Goal: Information Seeking & Learning: Learn about a topic

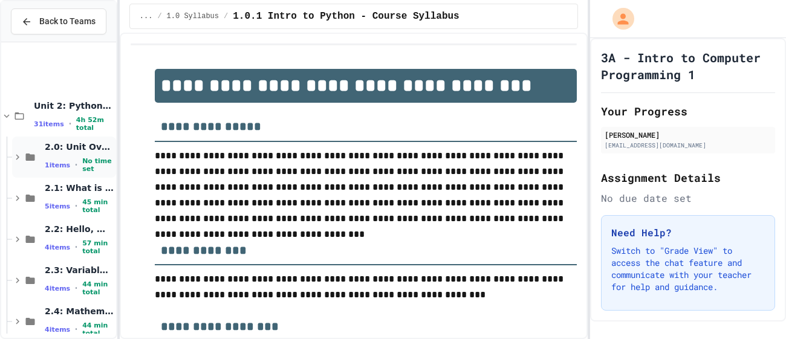
scroll to position [427, 0]
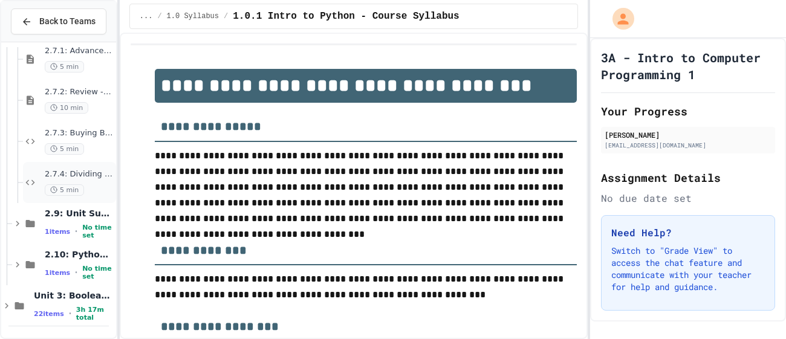
click at [84, 176] on span "2.7.4: Dividing a Number" at bounding box center [79, 174] width 69 height 10
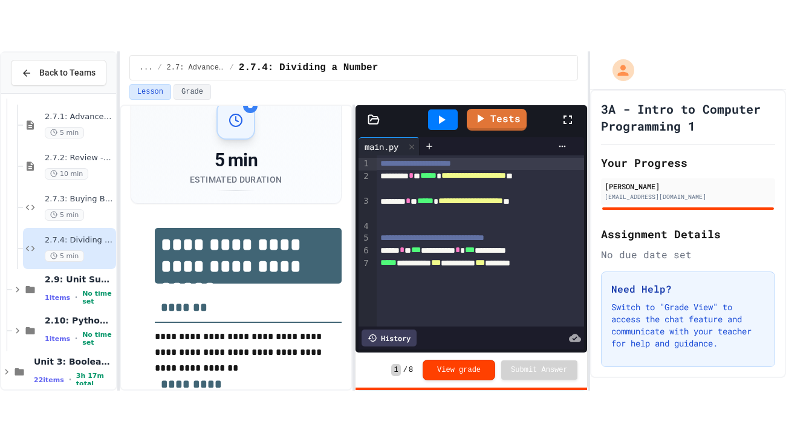
scroll to position [28, 0]
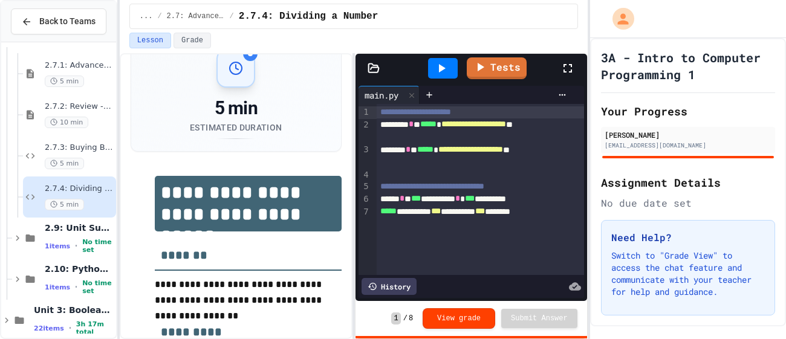
click at [569, 61] on icon at bounding box center [568, 68] width 15 height 15
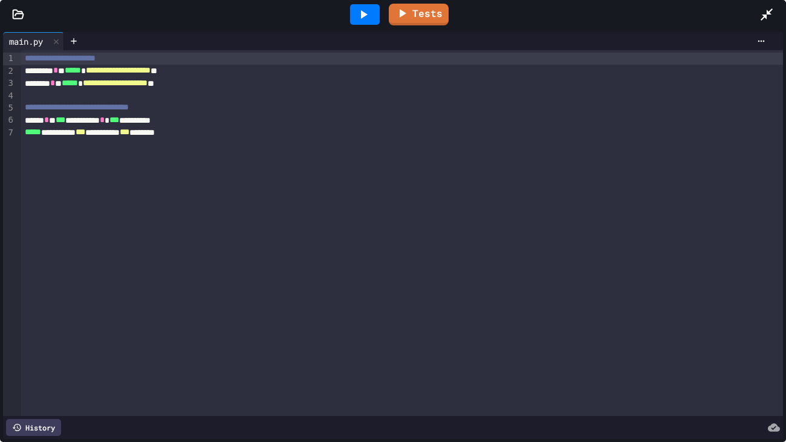
click at [355, 20] on div at bounding box center [365, 14] width 30 height 21
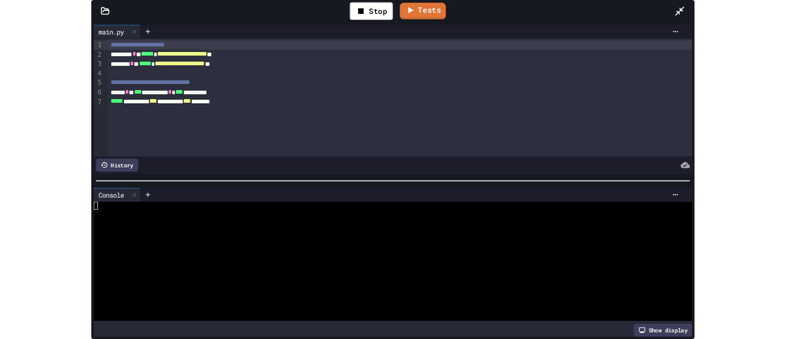
scroll to position [324, 0]
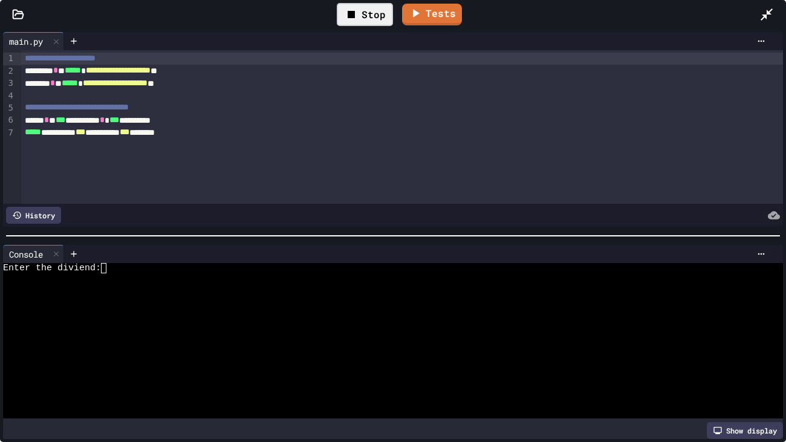
click at [367, 16] on div "Stop" at bounding box center [365, 14] width 56 height 23
click at [367, 16] on icon at bounding box center [363, 14] width 15 height 15
click at [297, 287] on div at bounding box center [386, 289] width 767 height 10
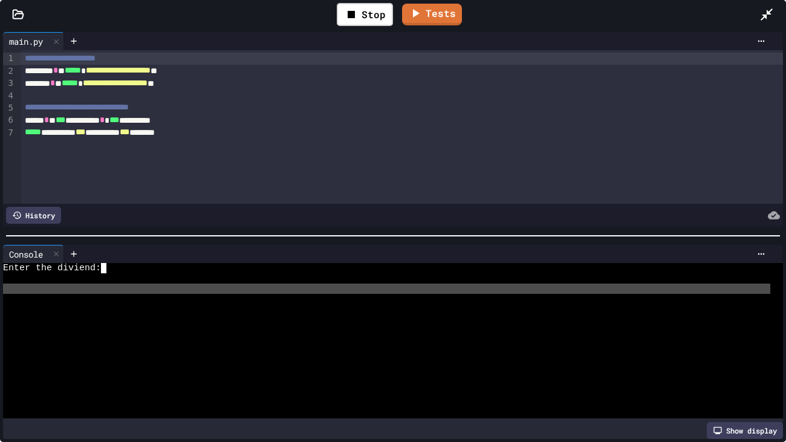
click at [297, 287] on div at bounding box center [386, 289] width 767 height 10
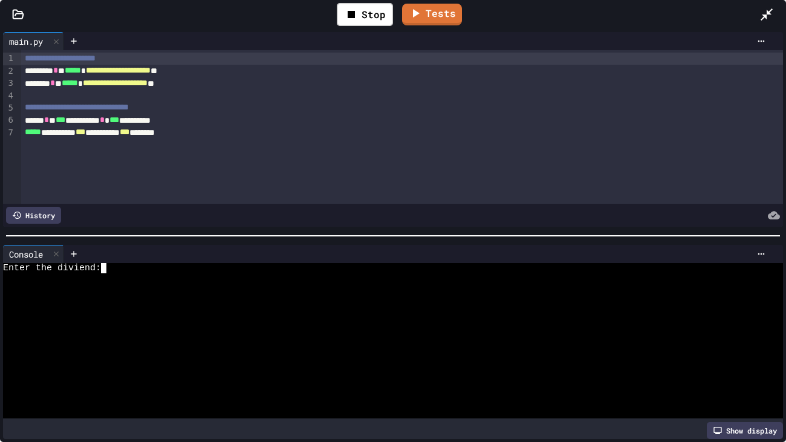
click at [297, 287] on div at bounding box center [386, 289] width 767 height 10
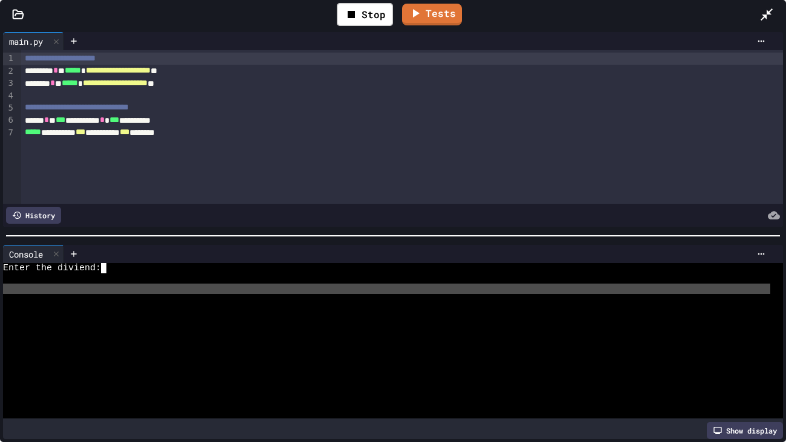
click at [293, 275] on div at bounding box center [386, 278] width 767 height 10
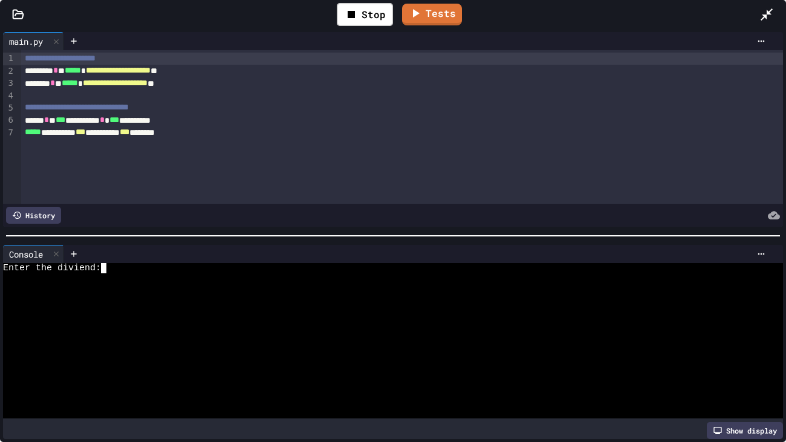
click at [293, 275] on div at bounding box center [386, 278] width 767 height 10
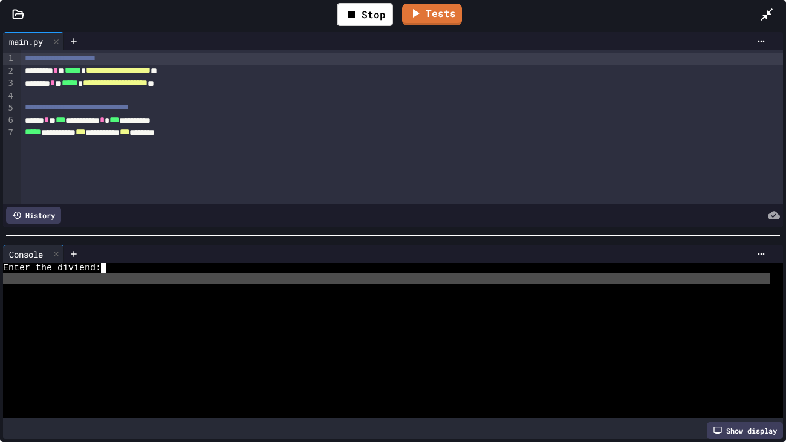
click at [293, 275] on div at bounding box center [386, 278] width 767 height 10
click at [296, 272] on div "Enter the diviend:" at bounding box center [386, 268] width 767 height 10
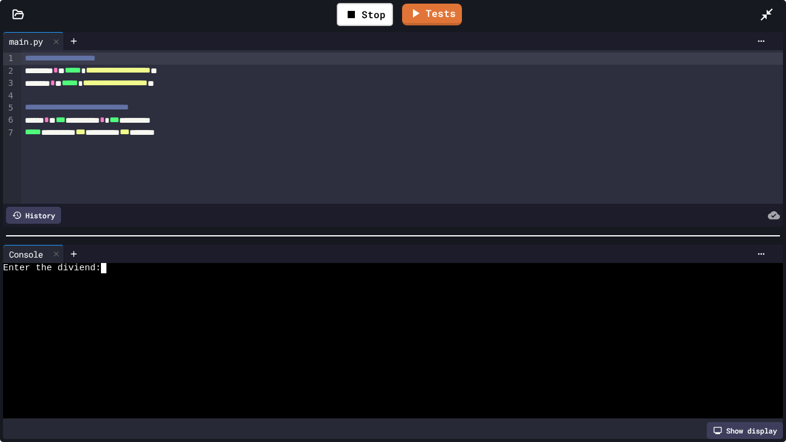
click at [296, 272] on div "Enter the diviend:" at bounding box center [386, 268] width 767 height 10
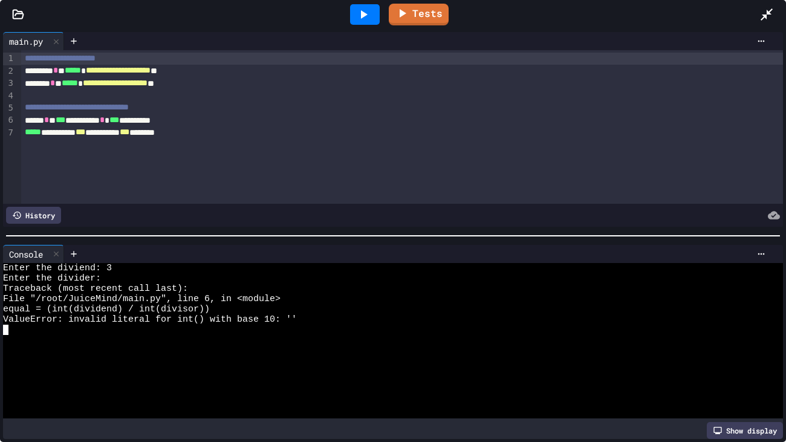
click at [134, 276] on div "Enter the divider:" at bounding box center [386, 278] width 767 height 10
click at [363, 13] on icon at bounding box center [364, 14] width 7 height 8
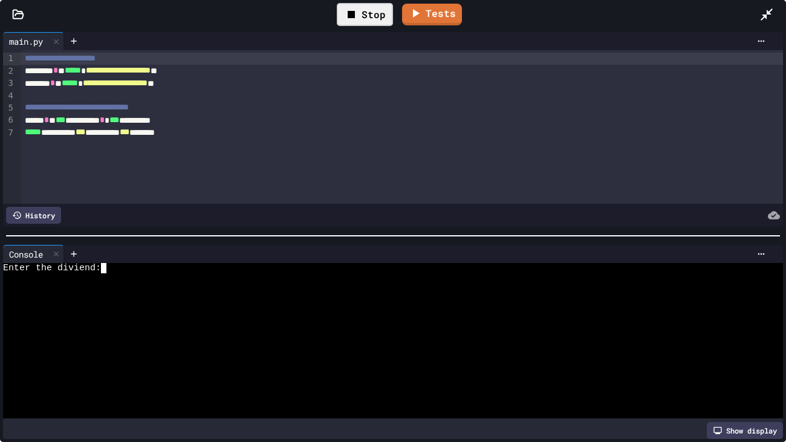
click at [110, 270] on textarea "Terminal input" at bounding box center [108, 268] width 5 height 10
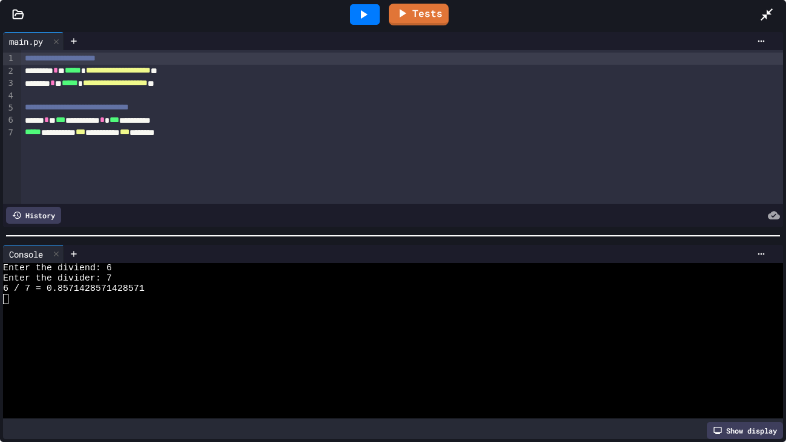
click at [761, 6] on div at bounding box center [773, 14] width 27 height 33
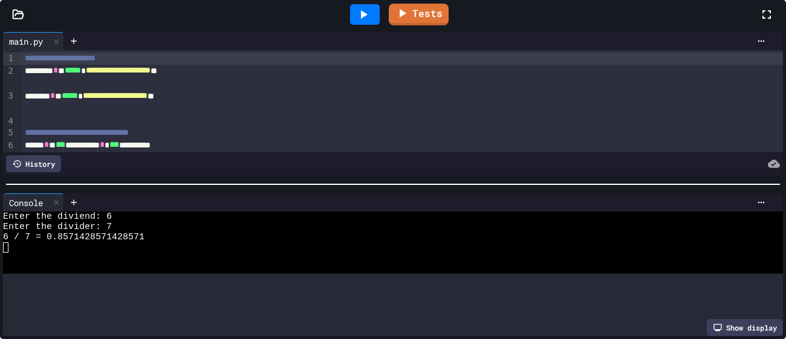
scroll to position [487, 0]
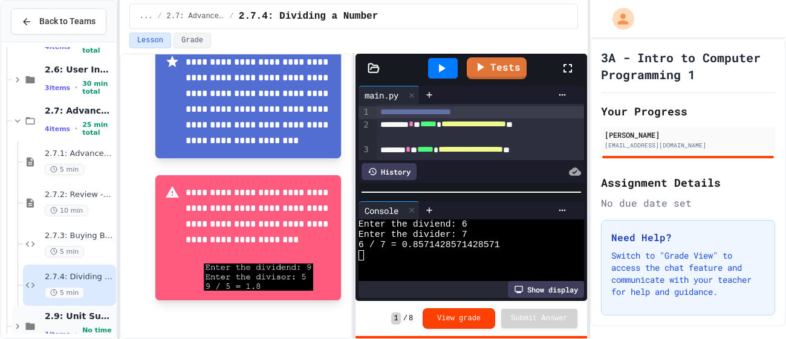
click at [72, 311] on span "2.9: Unit Summary" at bounding box center [79, 316] width 69 height 11
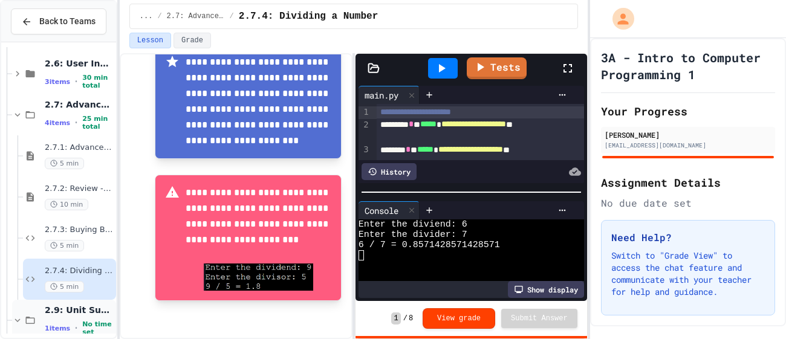
click at [72, 311] on span "2.9: Unit Summary" at bounding box center [79, 310] width 69 height 11
click at [73, 311] on span "2.9: Unit Summary" at bounding box center [79, 310] width 69 height 11
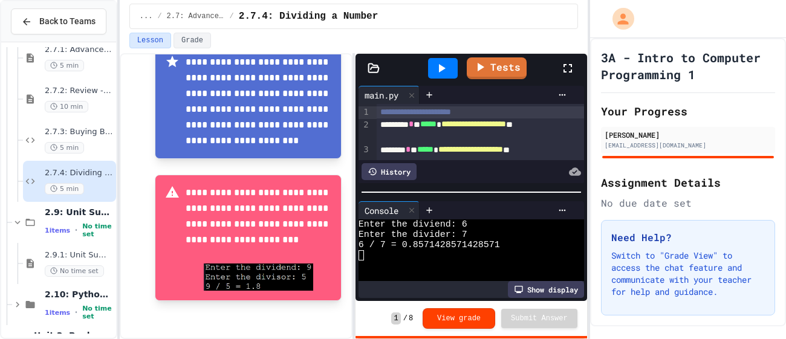
scroll to position [433, 0]
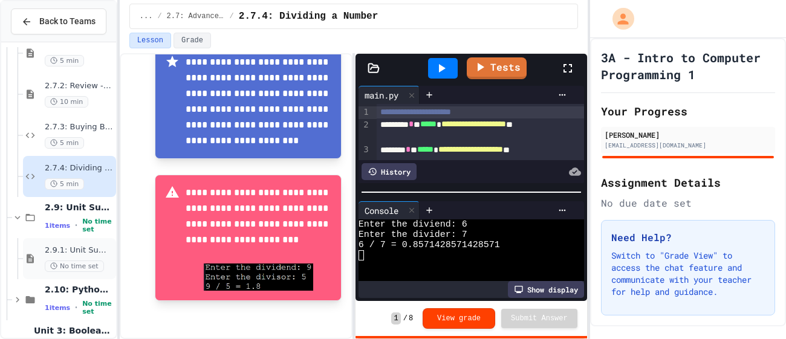
click at [66, 246] on span "2.9.1: Unit Summary" at bounding box center [79, 251] width 69 height 10
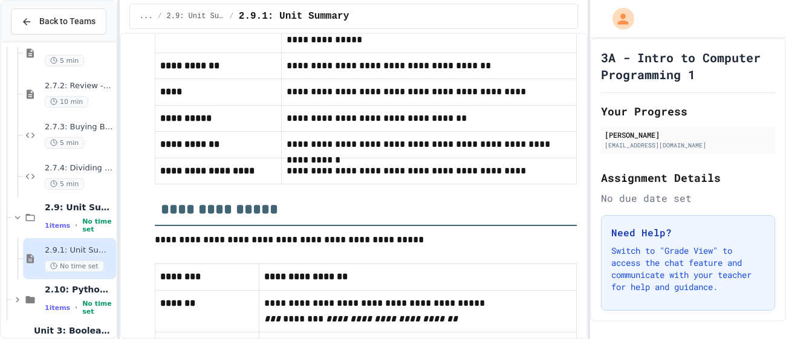
scroll to position [467, 0]
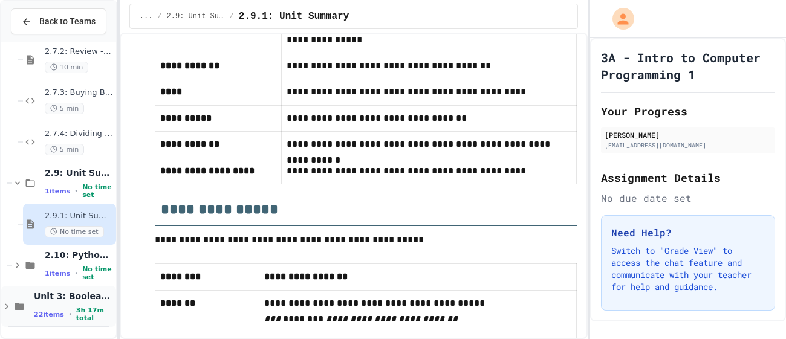
click at [62, 298] on span "Unit 3: Booleans and Conditionals" at bounding box center [74, 296] width 80 height 11
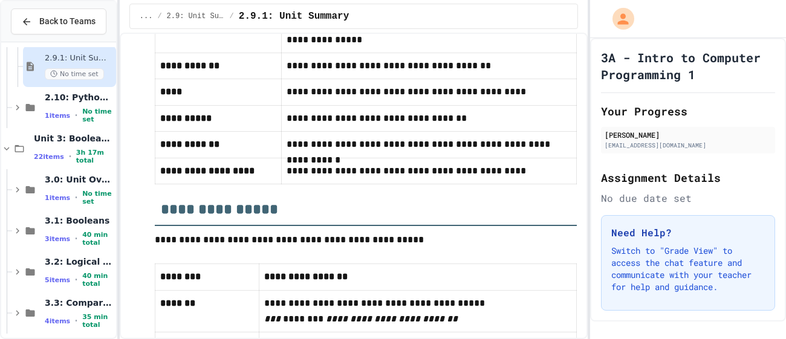
scroll to position [628, 0]
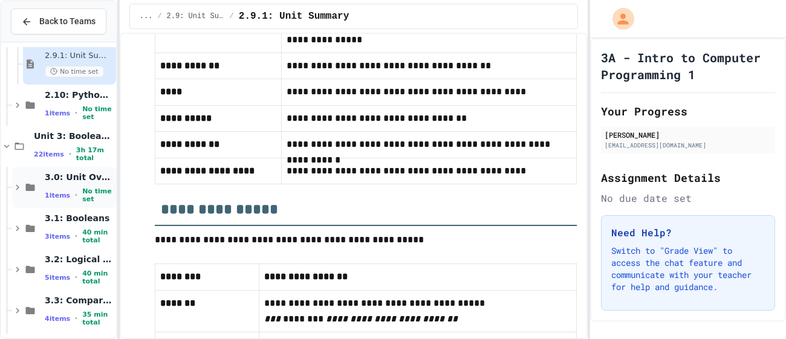
click at [51, 174] on span "3.0: Unit Overview" at bounding box center [79, 177] width 69 height 11
click at [82, 216] on span "3.0.1: Unit Overview" at bounding box center [79, 220] width 69 height 10
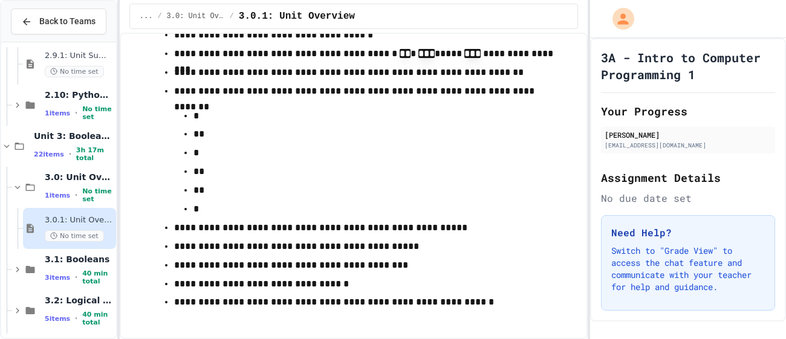
scroll to position [232, 0]
